Goal: Transaction & Acquisition: Obtain resource

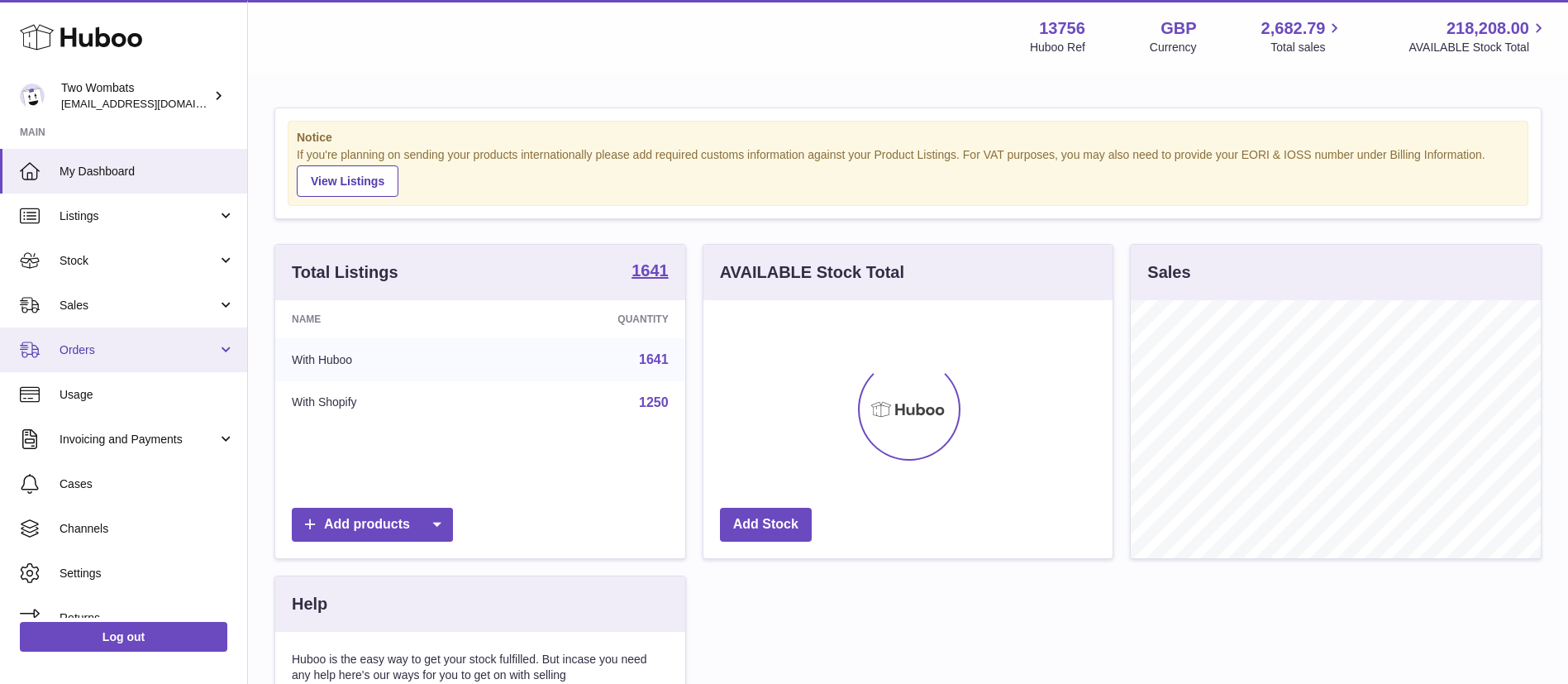
scroll to position [258, 409]
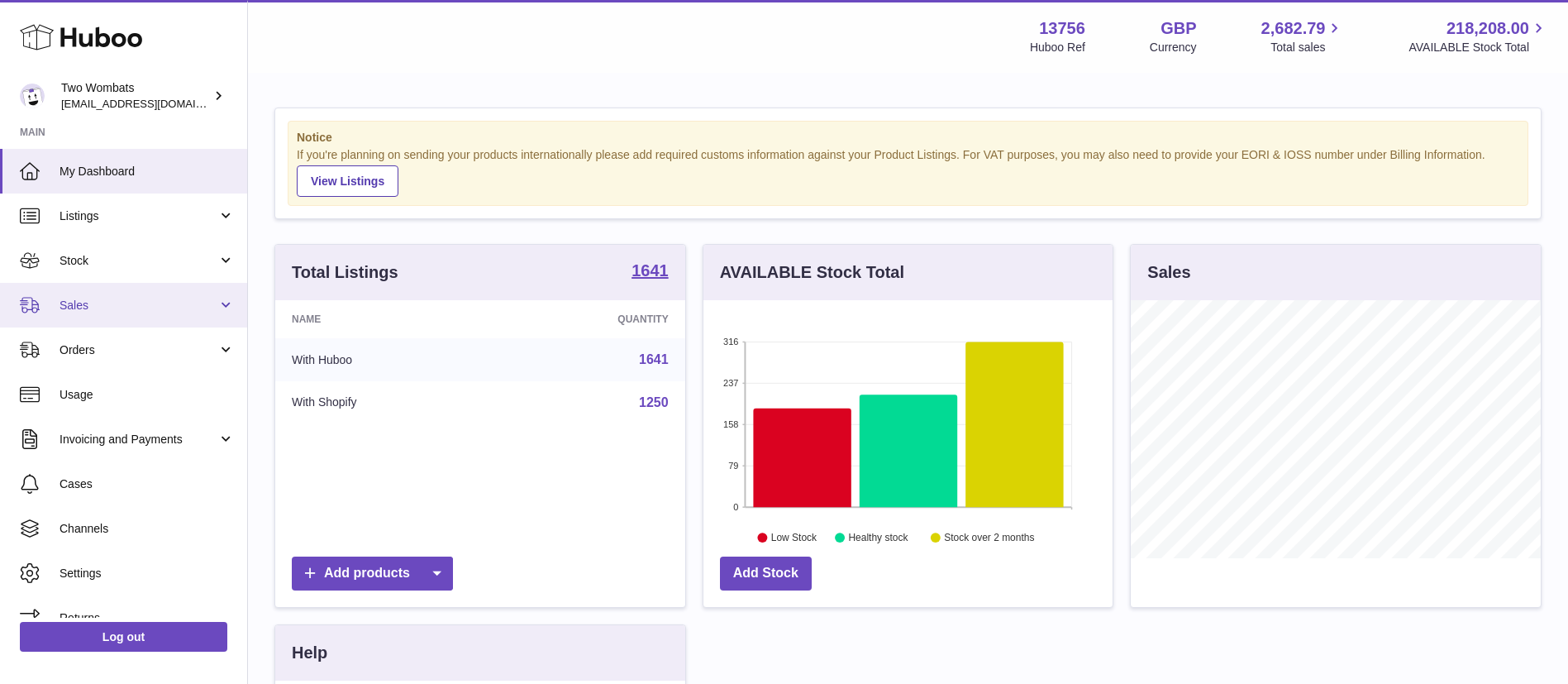
click at [145, 312] on link "Sales" at bounding box center [123, 305] width 247 height 45
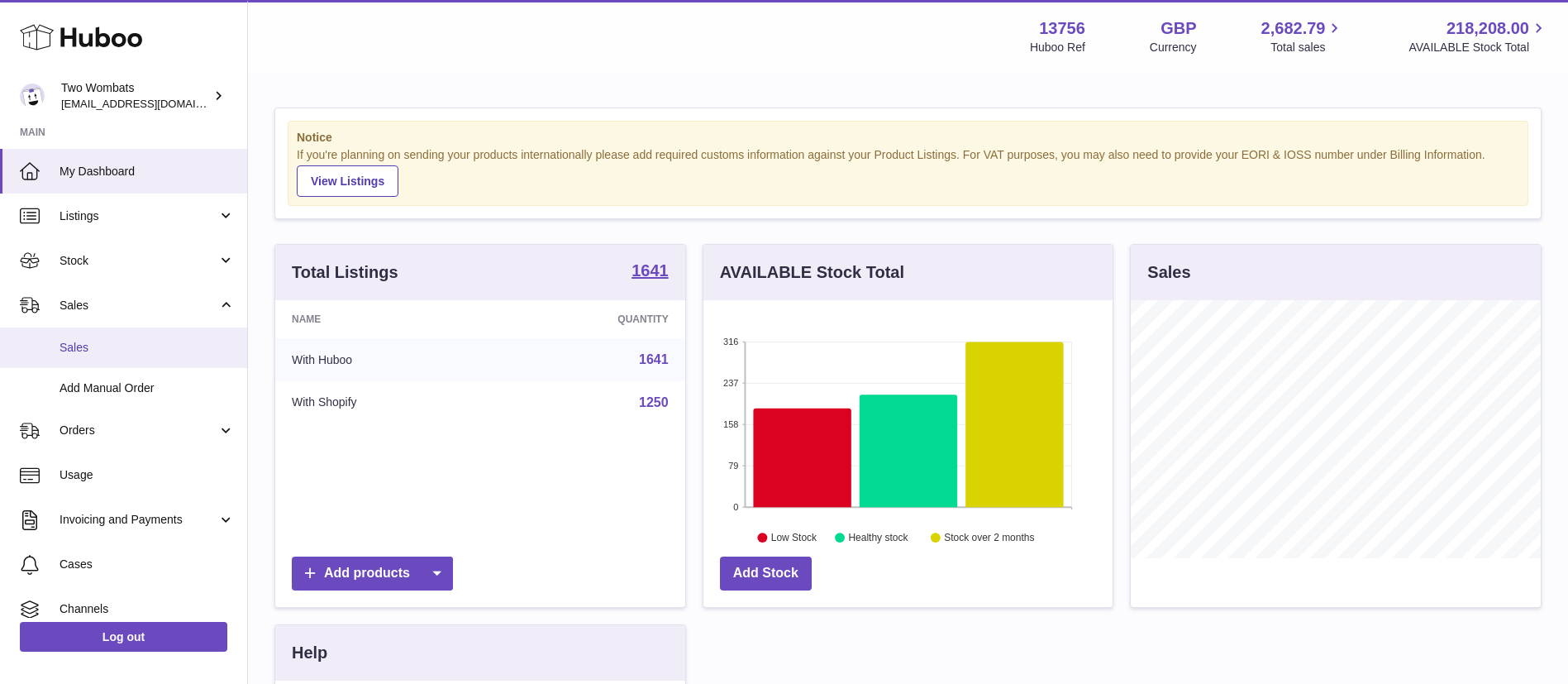
click at [124, 352] on span "Sales" at bounding box center [146, 347] width 176 height 16
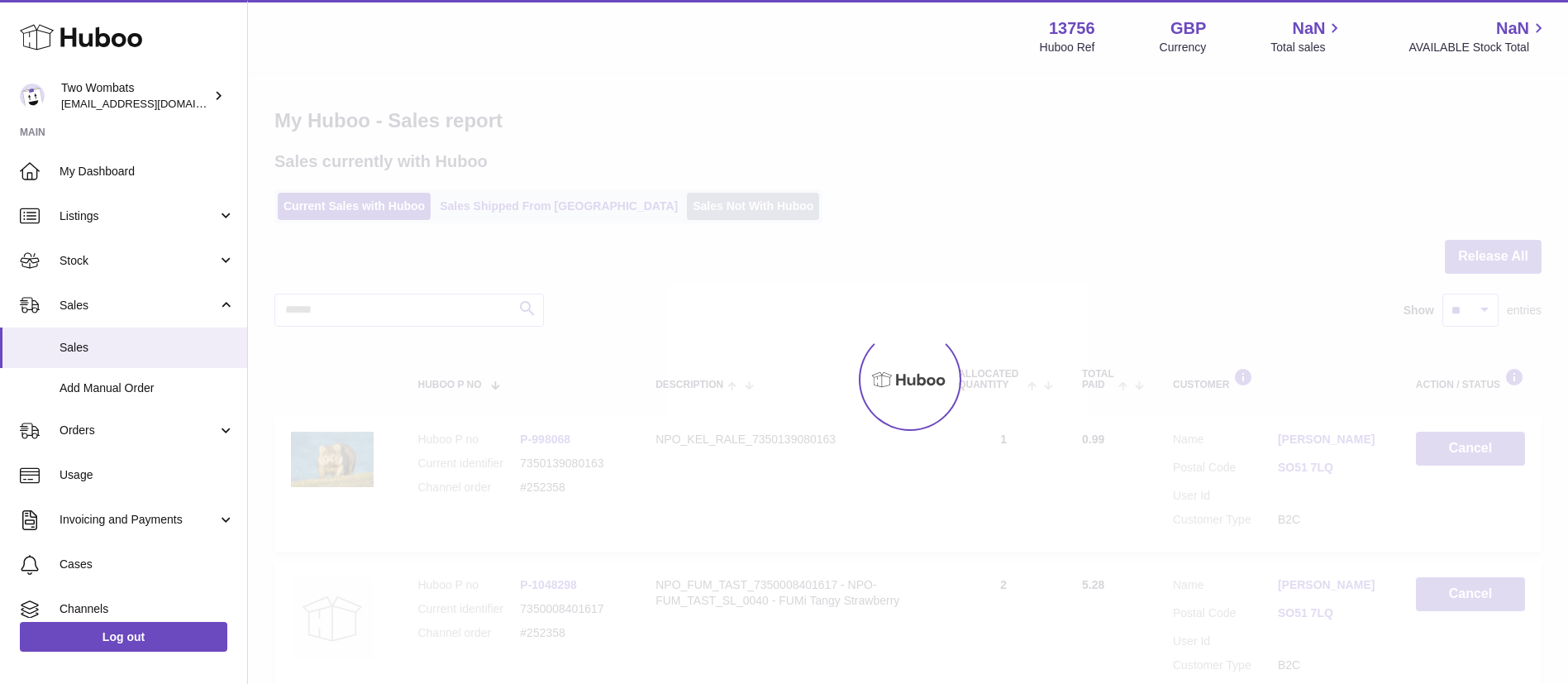
click at [723, 201] on link "Sales Not With Huboo" at bounding box center [752, 207] width 132 height 27
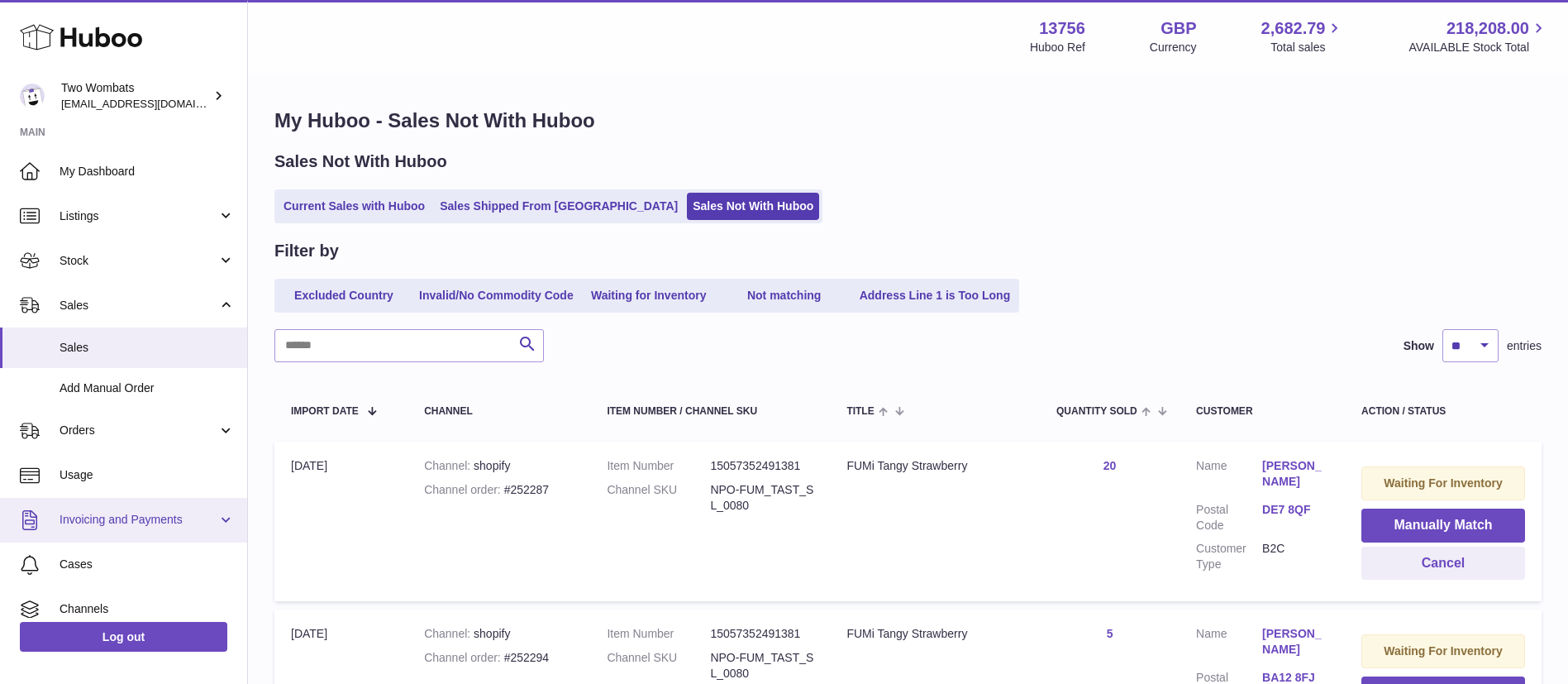
click at [165, 513] on span "Invoicing and Payments" at bounding box center [138, 520] width 158 height 16
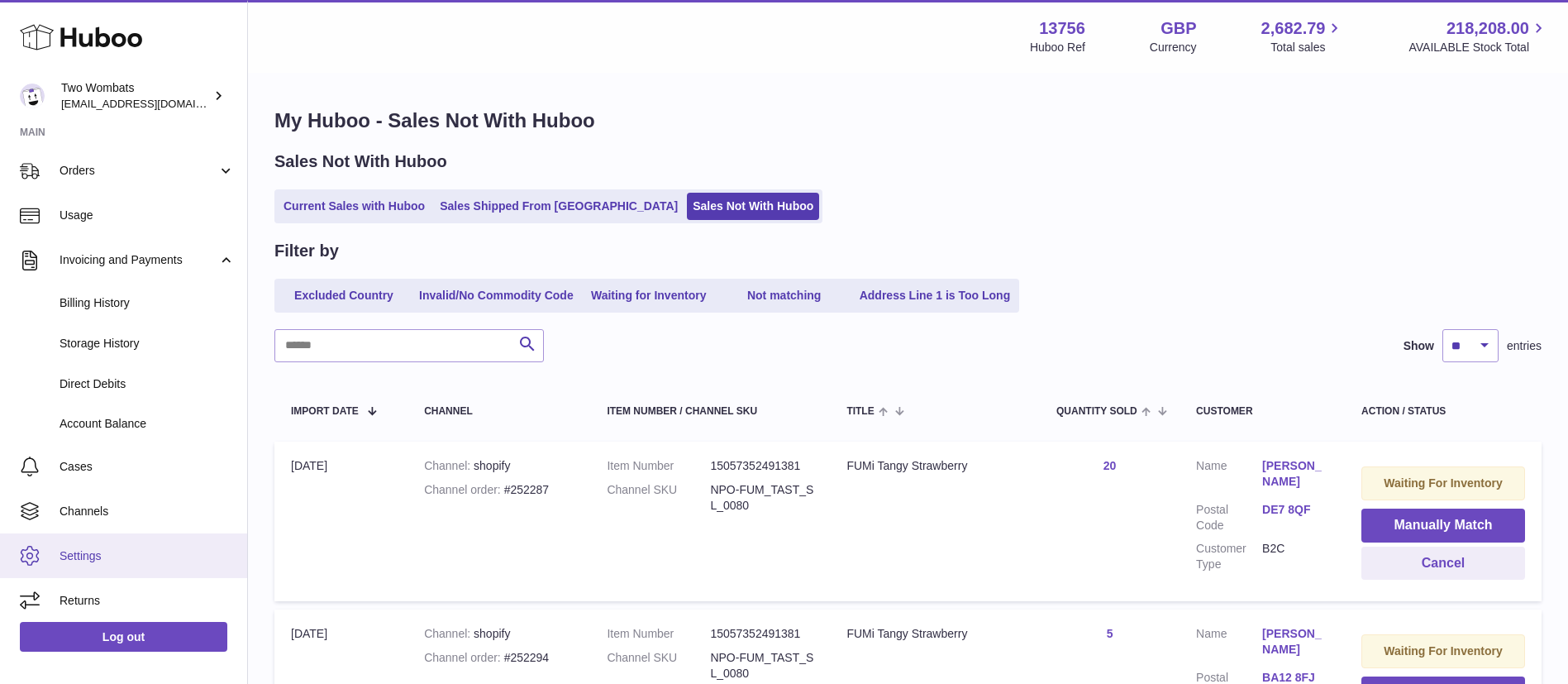
scroll to position [265, 0]
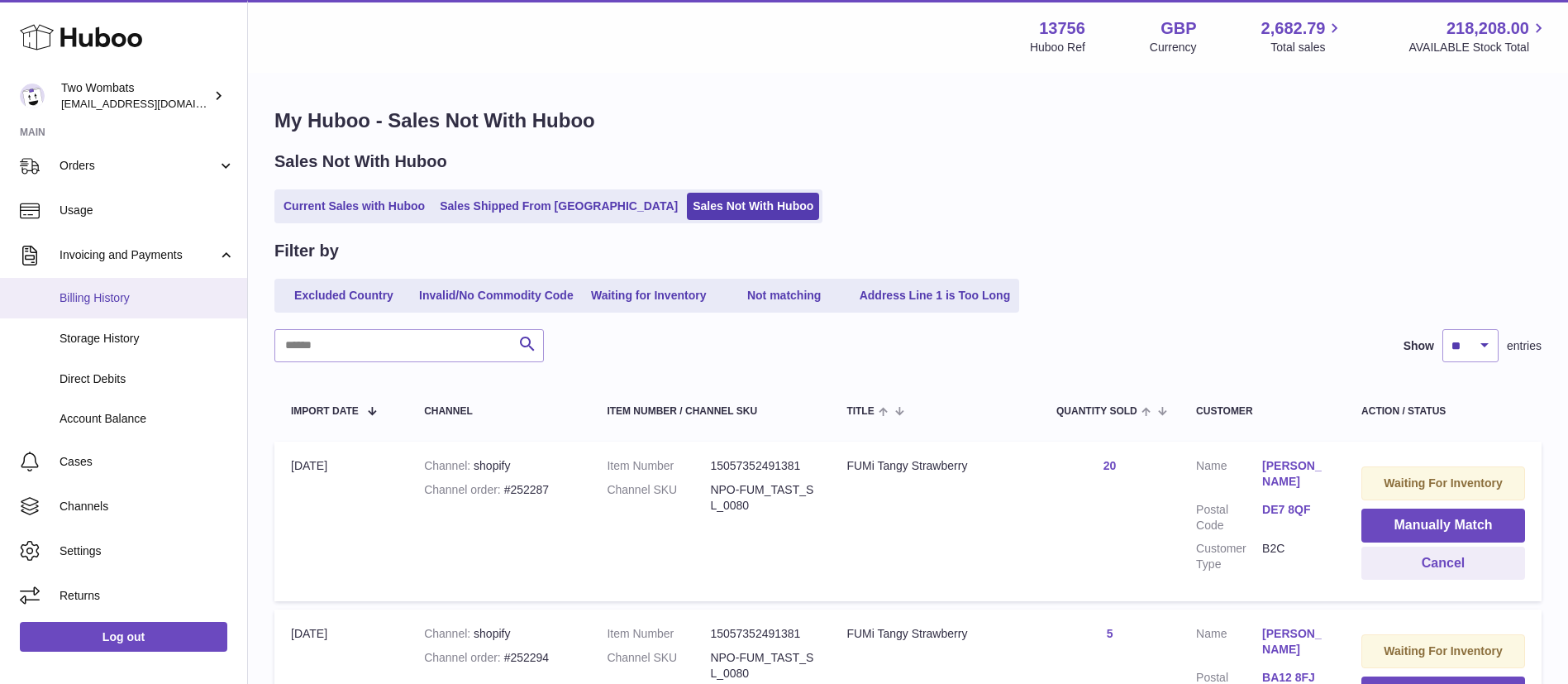
click at [147, 303] on span "Billing History" at bounding box center [146, 298] width 176 height 16
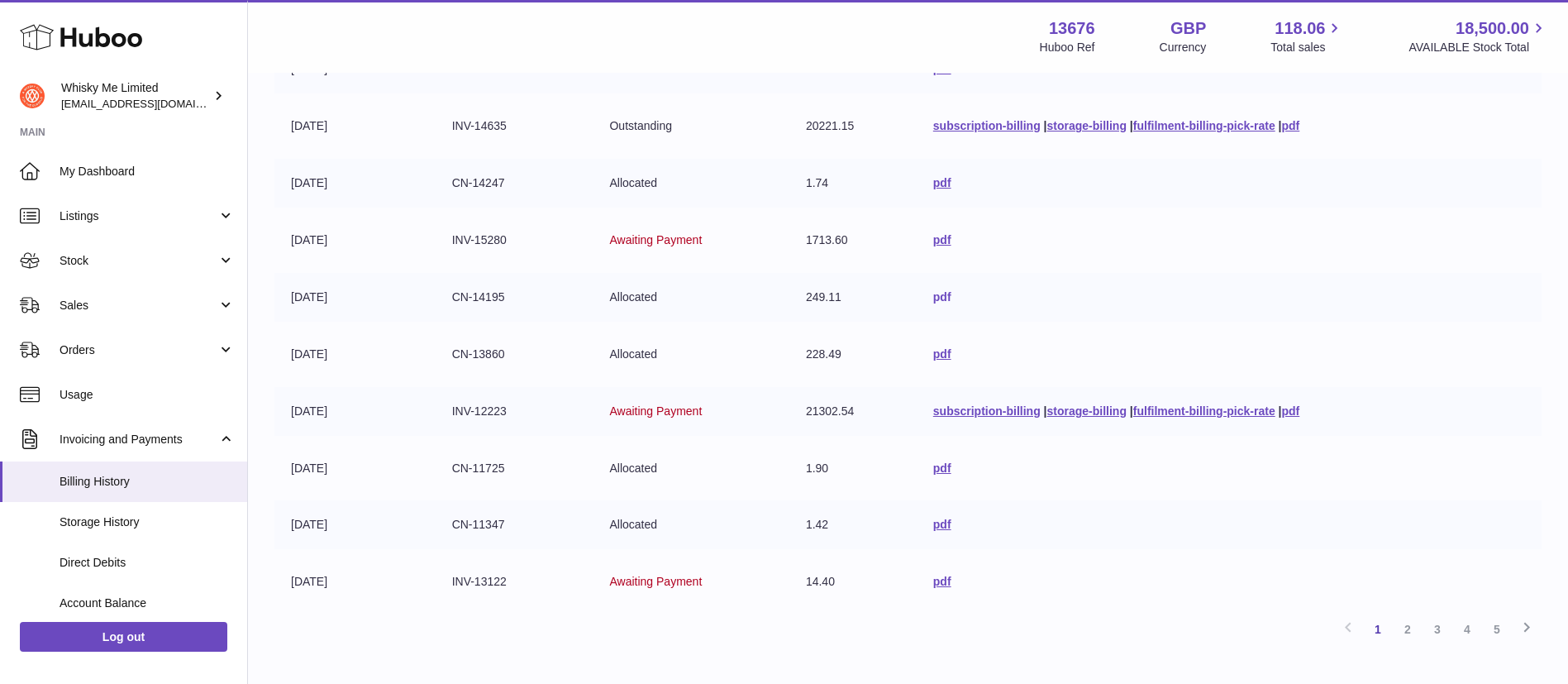
click at [933, 294] on link "pdf" at bounding box center [942, 297] width 18 height 14
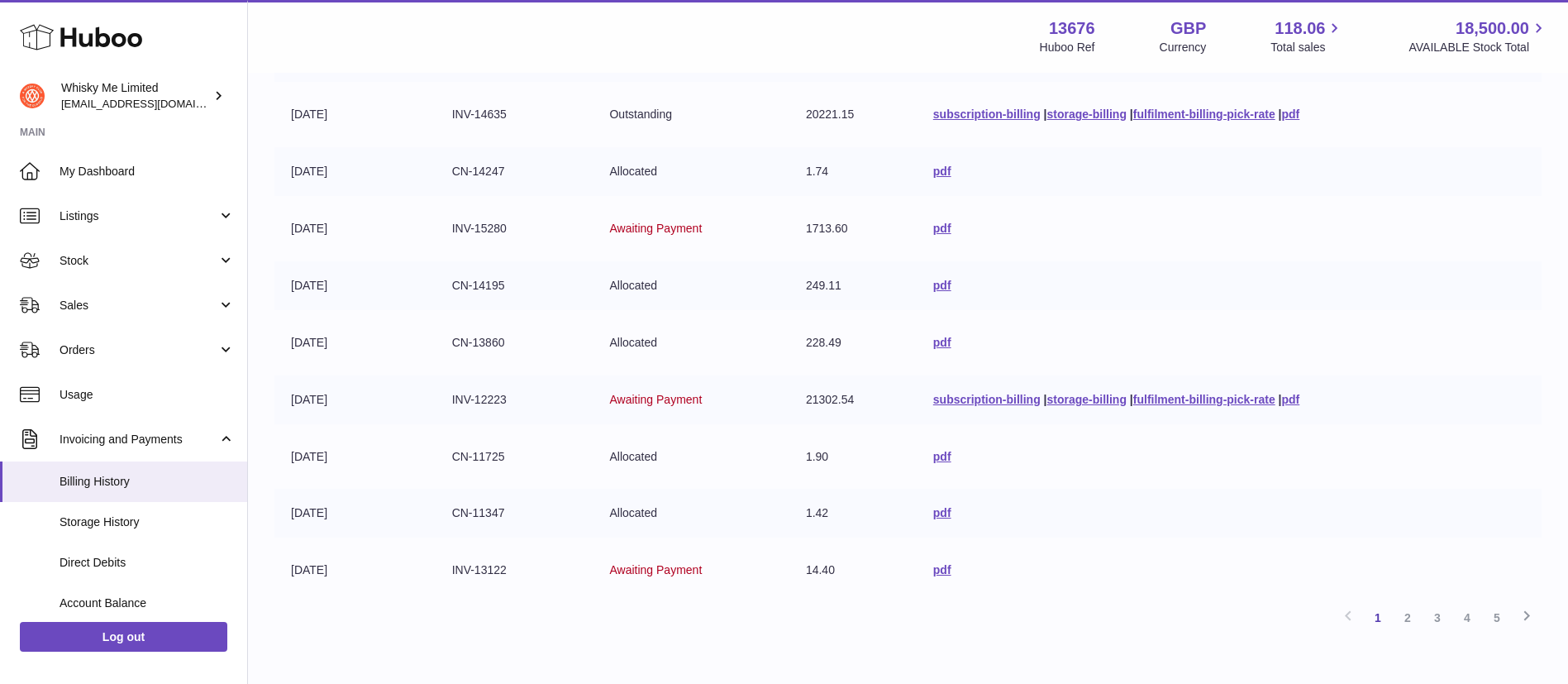
scroll to position [392, 0]
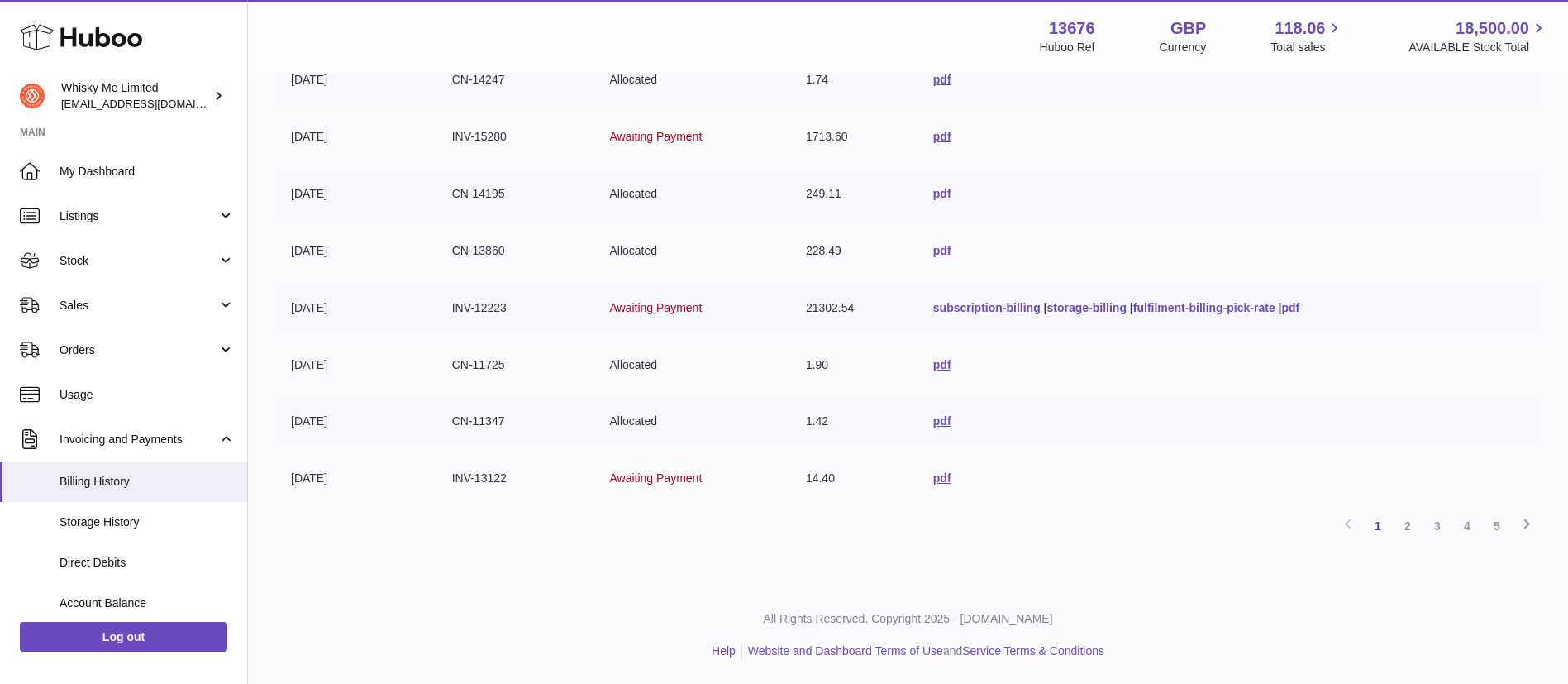
click at [1409, 529] on link "2" at bounding box center [1407, 526] width 30 height 30
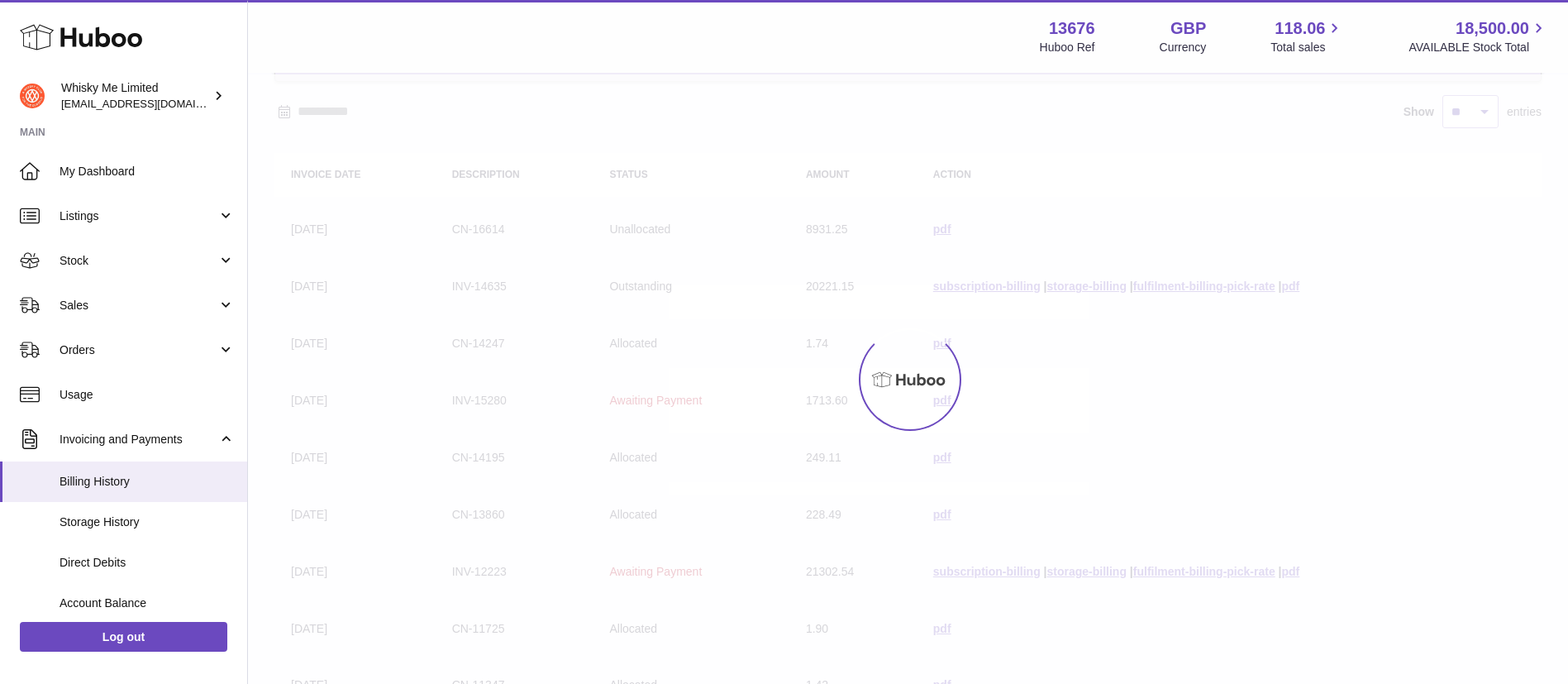
scroll to position [75, 0]
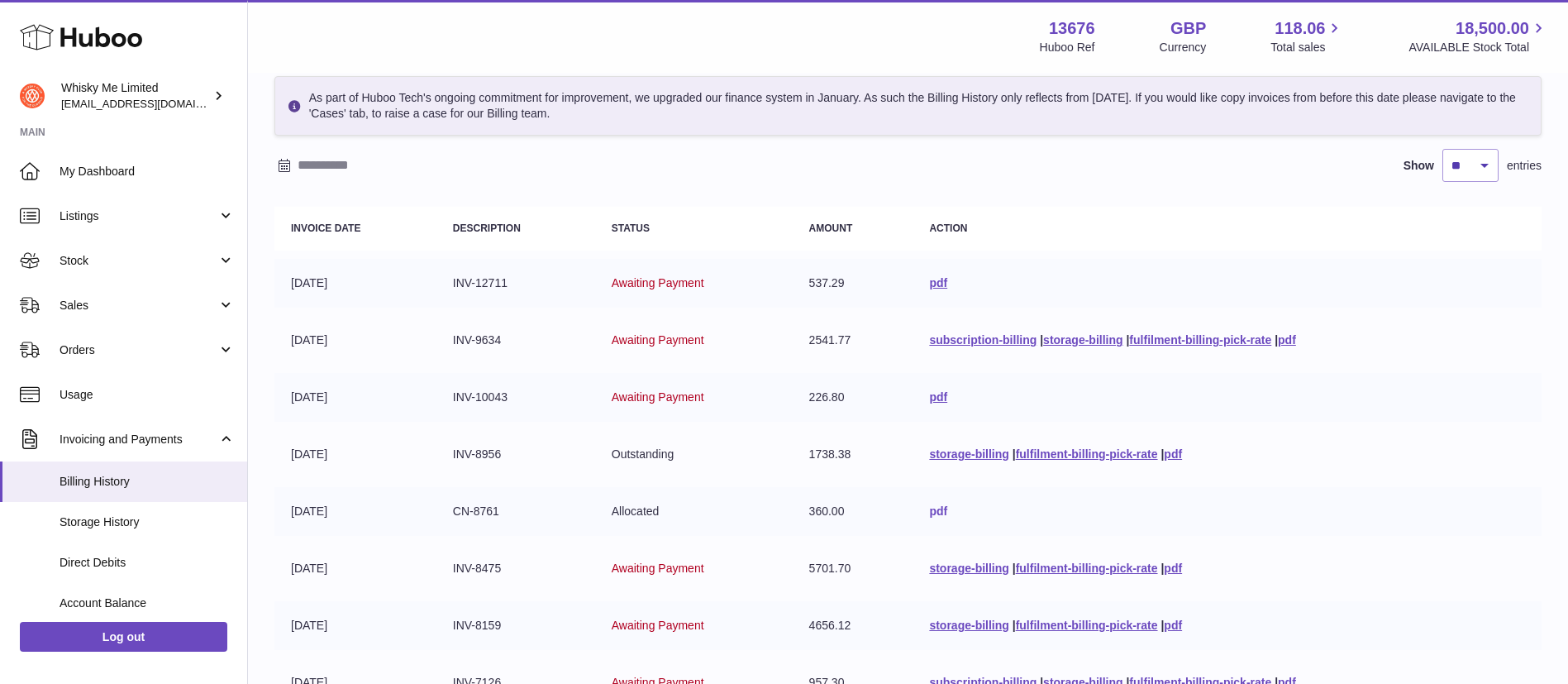
click at [929, 512] on link "pdf" at bounding box center [938, 511] width 18 height 14
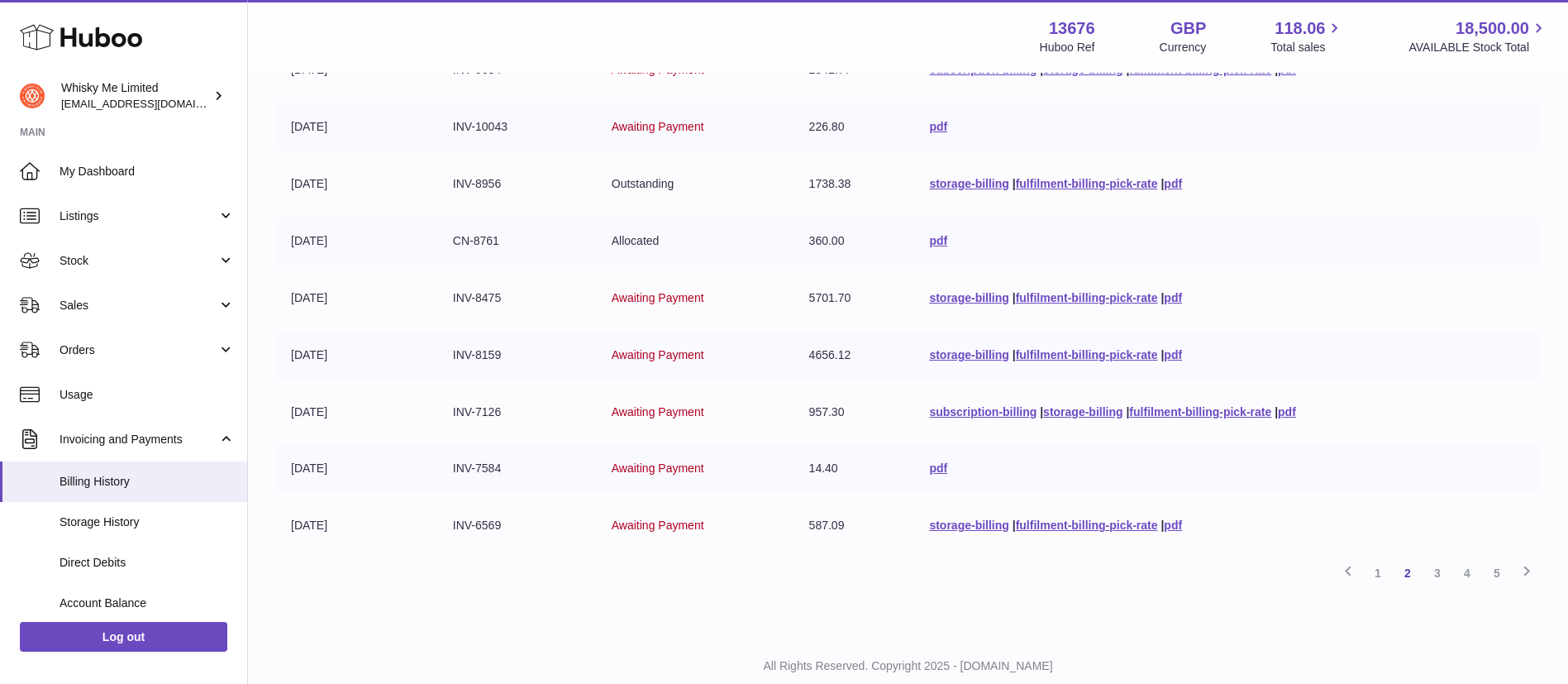
scroll to position [392, 0]
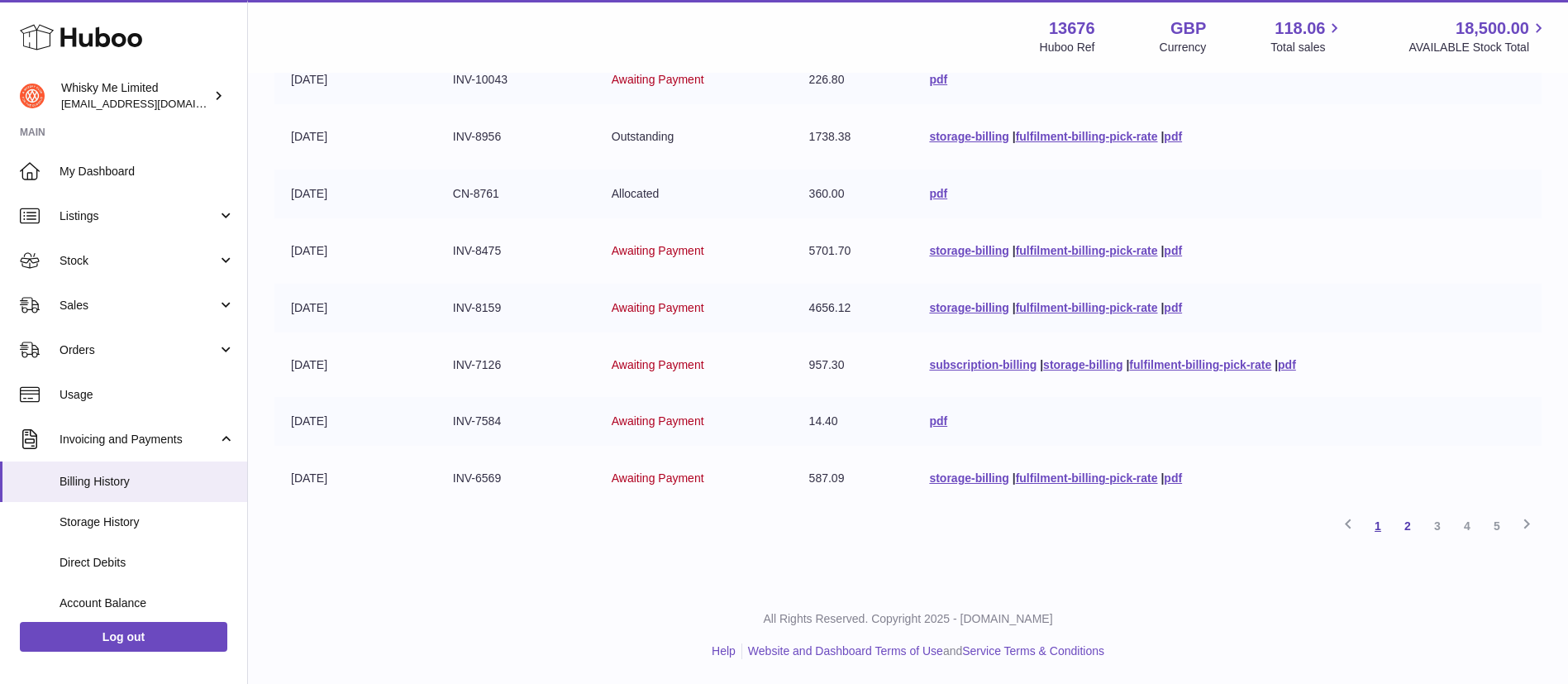
click at [1376, 529] on link "1" at bounding box center [1377, 526] width 30 height 30
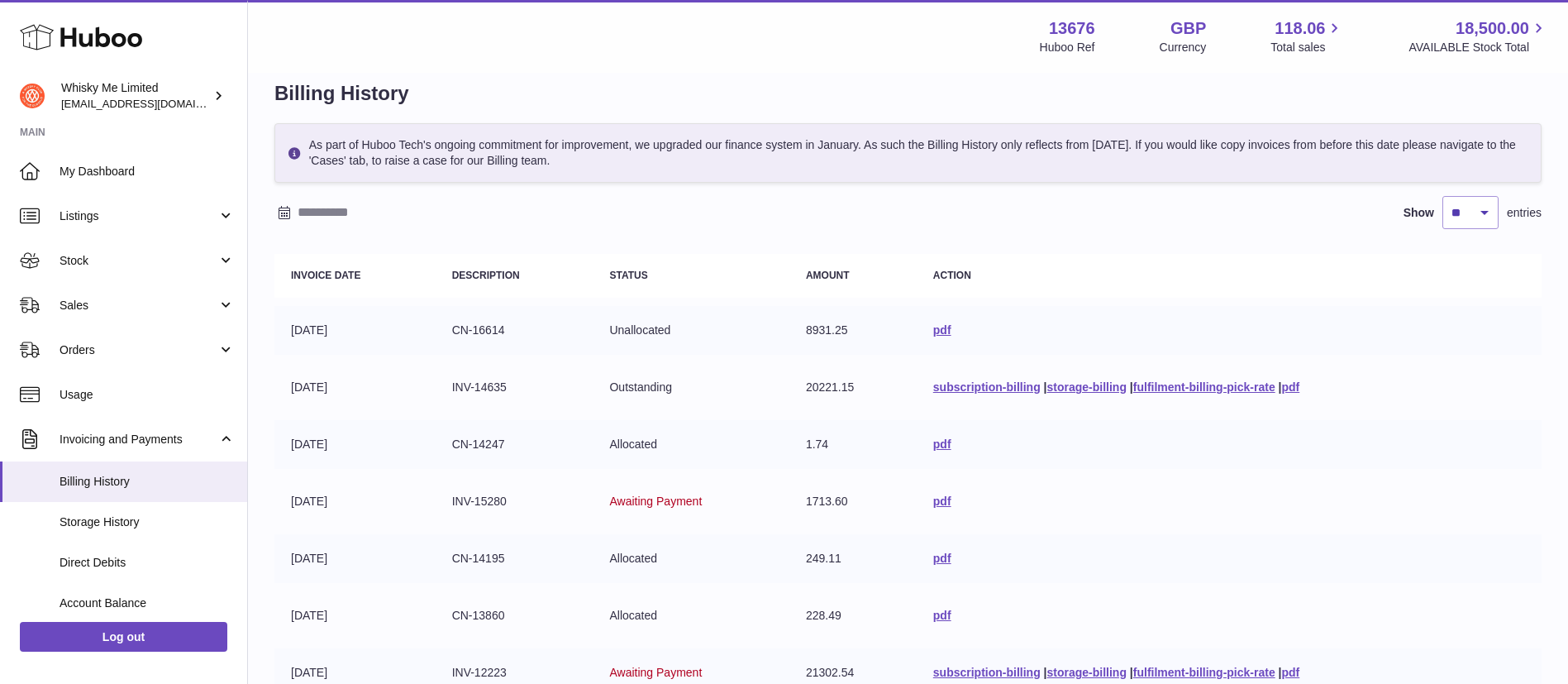
scroll to position [24, 0]
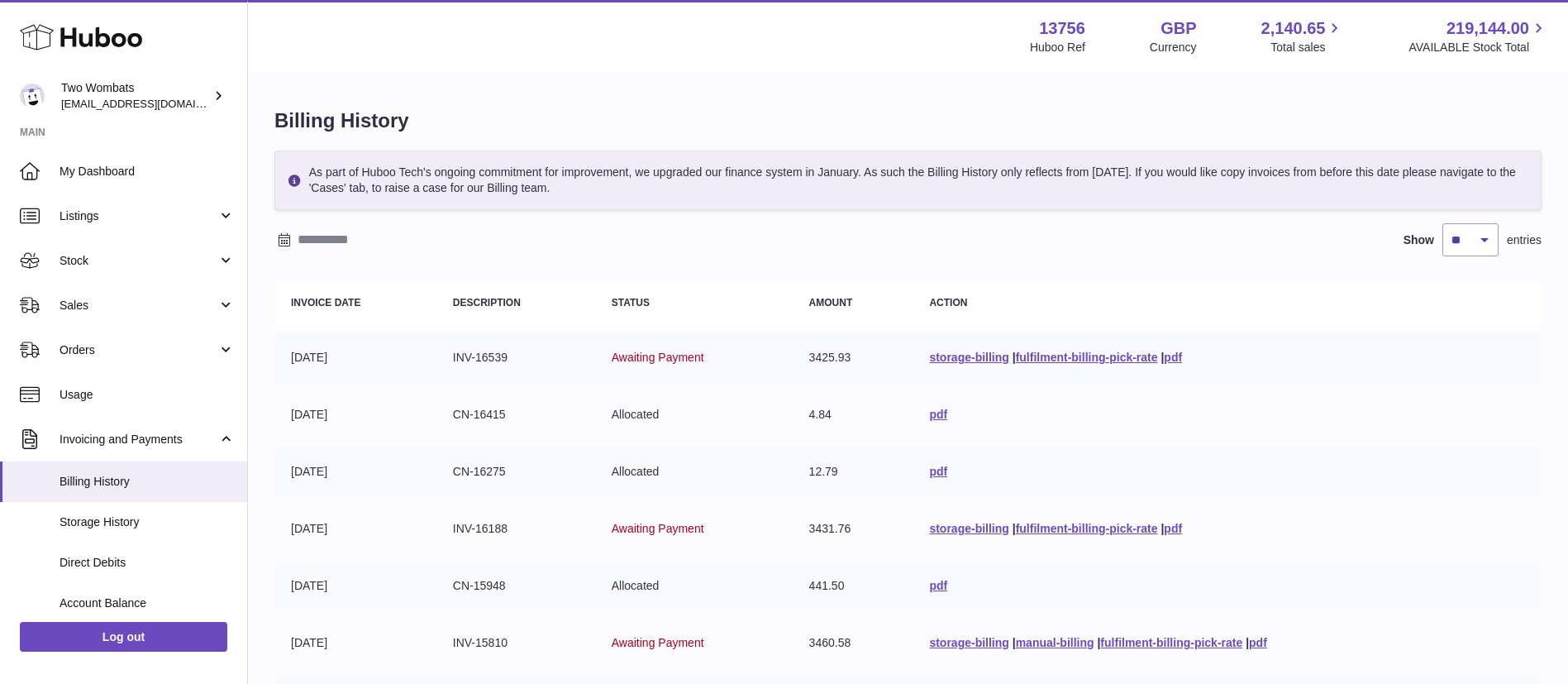
scroll to position [8, 0]
